Goal: Information Seeking & Learning: Learn about a topic

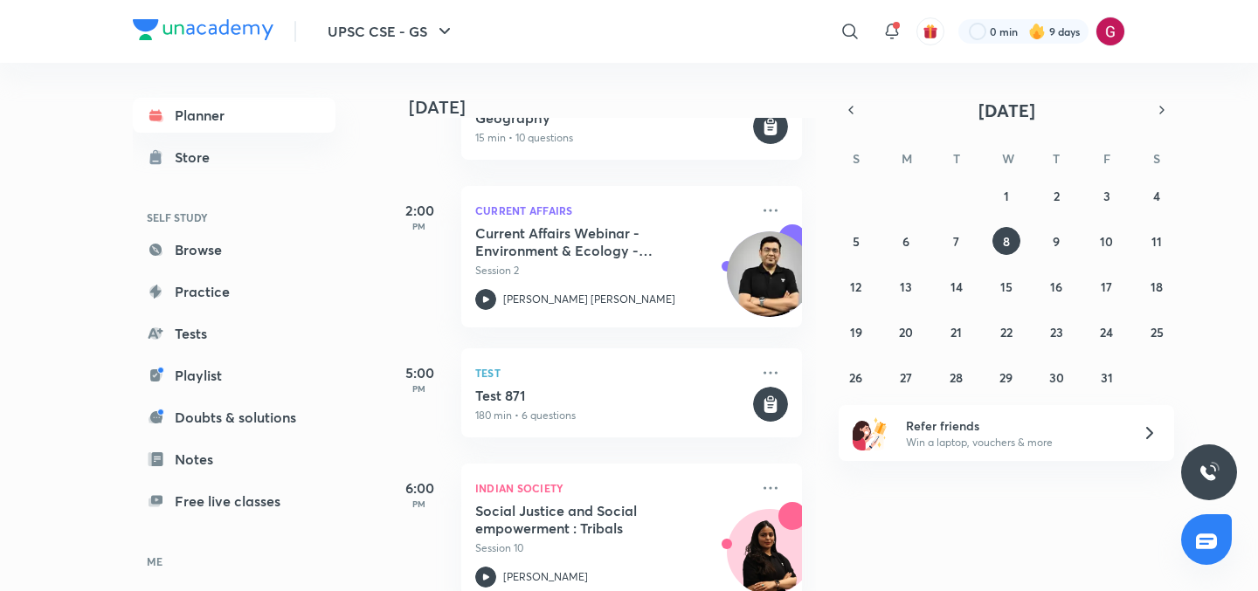
scroll to position [616, 0]
